Goal: Task Accomplishment & Management: Manage account settings

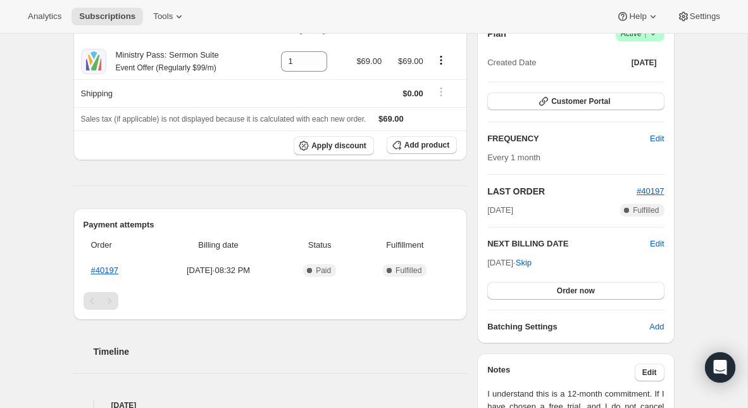
scroll to position [134, 0]
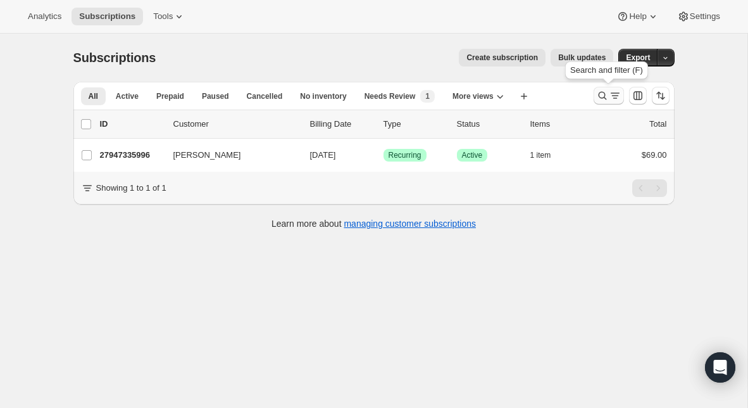
click at [594, 97] on button "Search and filter results" at bounding box center [609, 96] width 30 height 18
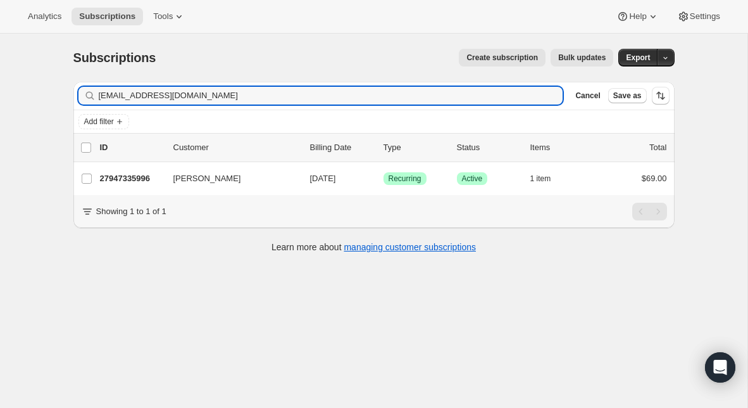
click at [363, 82] on div "Filter subscribers [EMAIL_ADDRESS][DOMAIN_NAME] Clear Cancel Save as" at bounding box center [373, 96] width 601 height 28
click at [354, 88] on input "[EMAIL_ADDRESS][DOMAIN_NAME]" at bounding box center [320, 96] width 442 height 18
paste input "PDGarcia114"
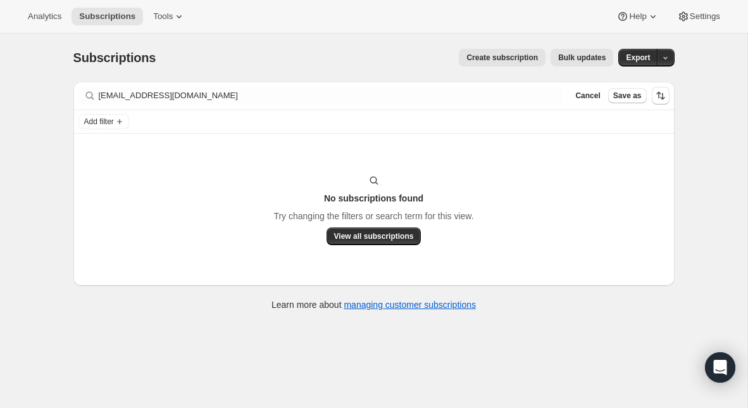
click at [341, 82] on div "Filter subscribers [EMAIL_ADDRESS][DOMAIN_NAME] Clear Cancel Save as" at bounding box center [373, 96] width 601 height 28
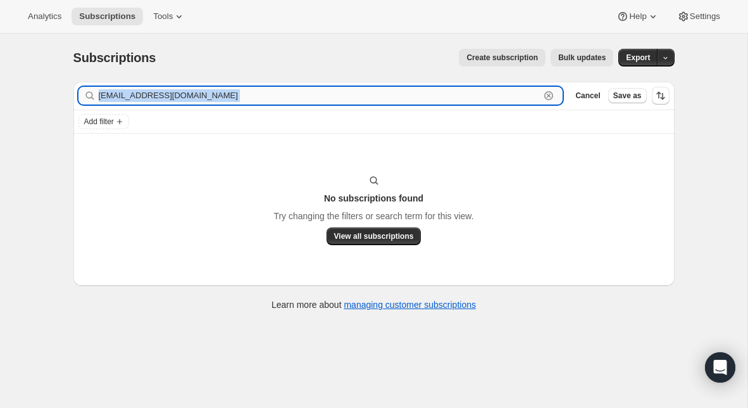
click at [339, 87] on input "[EMAIL_ADDRESS][DOMAIN_NAME]" at bounding box center [320, 96] width 442 height 18
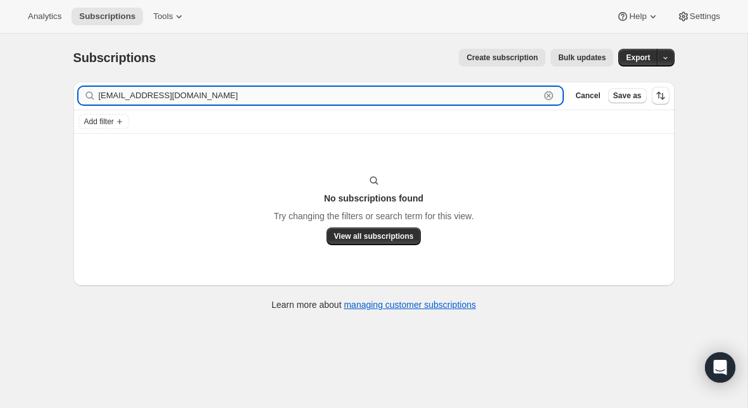
paste input "Generationschurchli"
type input "[EMAIL_ADDRESS][DOMAIN_NAME]"
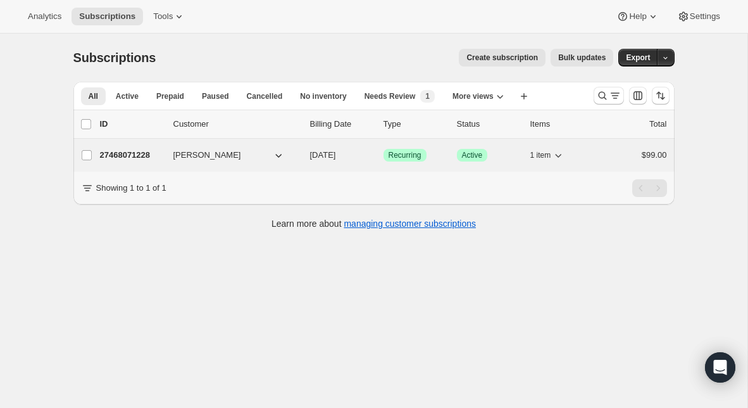
click at [134, 160] on p "27468071228" at bounding box center [131, 155] width 63 height 13
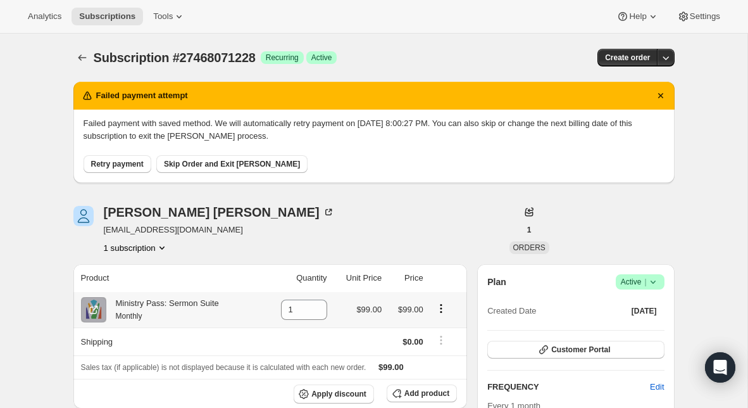
click at [441, 308] on icon "Product actions" at bounding box center [441, 308] width 13 height 13
click at [441, 330] on span "Swap variant" at bounding box center [440, 332] width 47 height 9
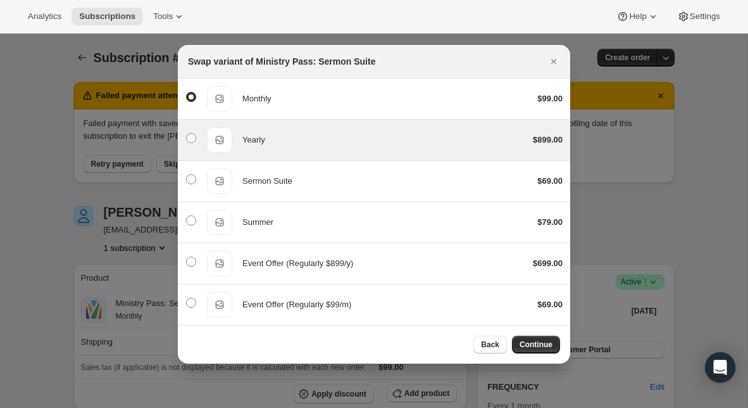
click at [332, 148] on div "Yearly Yearly $899.00" at bounding box center [373, 139] width 377 height 25
radio input "false"
radio input "true"
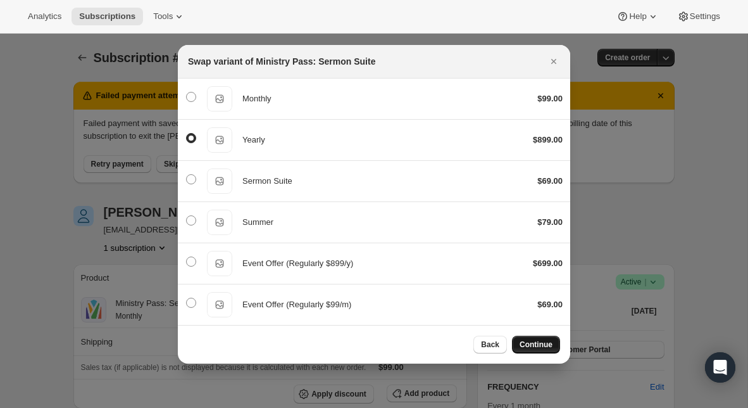
click at [547, 347] on span "Continue" at bounding box center [536, 344] width 33 height 10
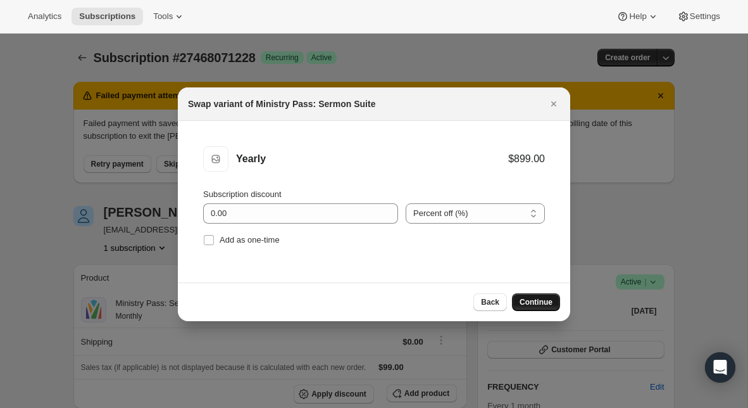
click at [527, 306] on span "Continue" at bounding box center [536, 302] width 33 height 10
